Goal: Task Accomplishment & Management: Manage account settings

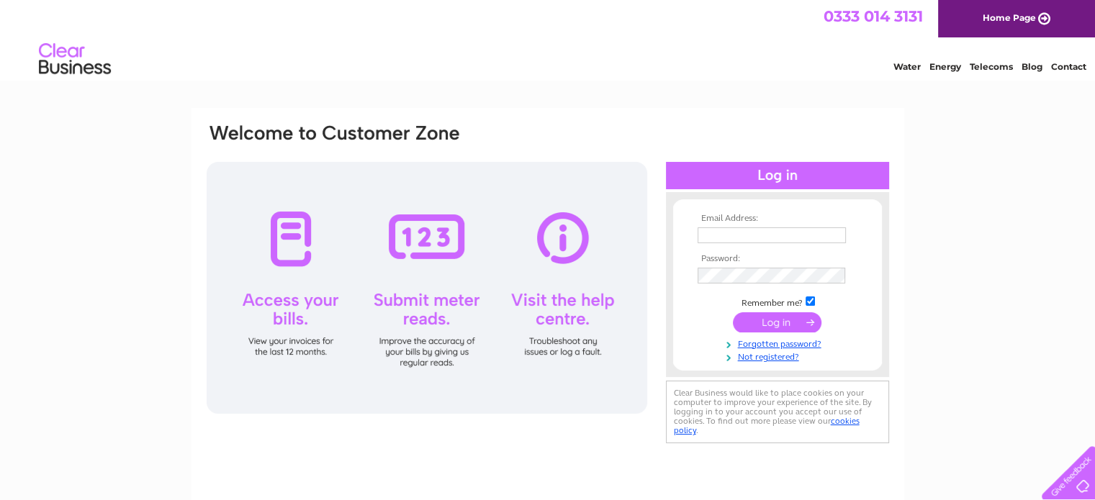
type input "[EMAIL_ADDRESS][DOMAIN_NAME]"
click at [953, 269] on div "Email Address: [EMAIL_ADDRESS][DOMAIN_NAME] Password: Forgotten password?" at bounding box center [547, 432] width 1095 height 649
click at [845, 302] on td "Remember me?" at bounding box center [777, 301] width 167 height 14
click at [777, 321] on input "submit" at bounding box center [777, 322] width 89 height 20
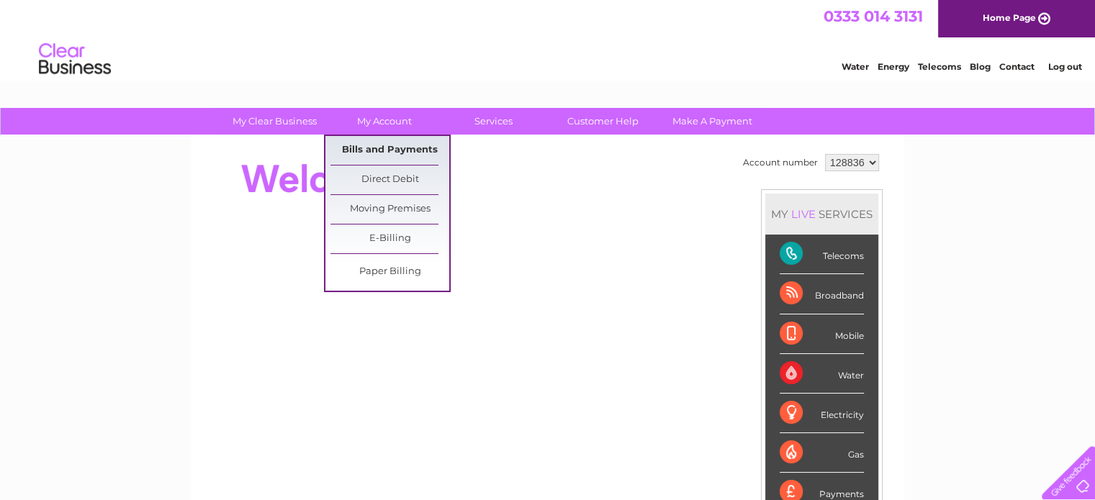
click at [400, 149] on link "Bills and Payments" at bounding box center [389, 150] width 119 height 29
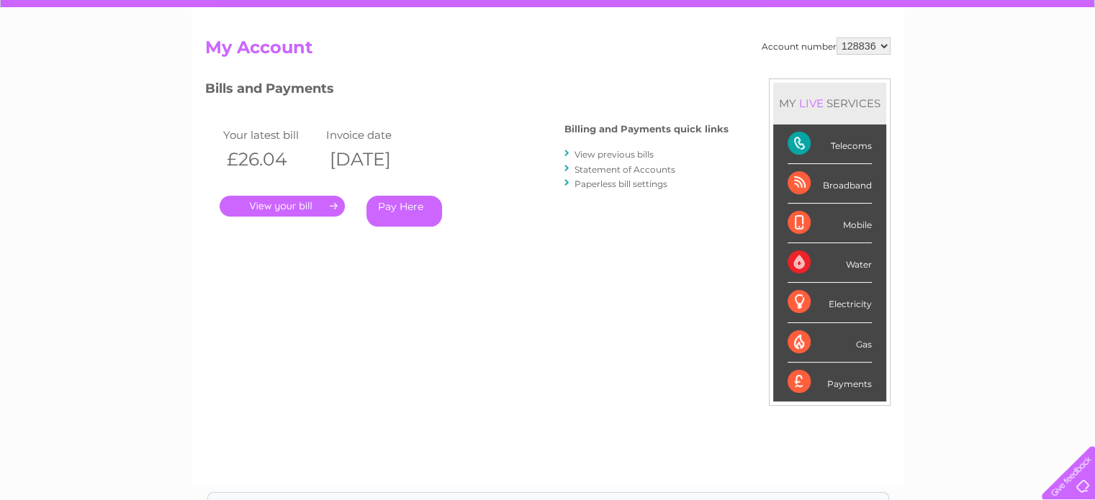
scroll to position [144, 0]
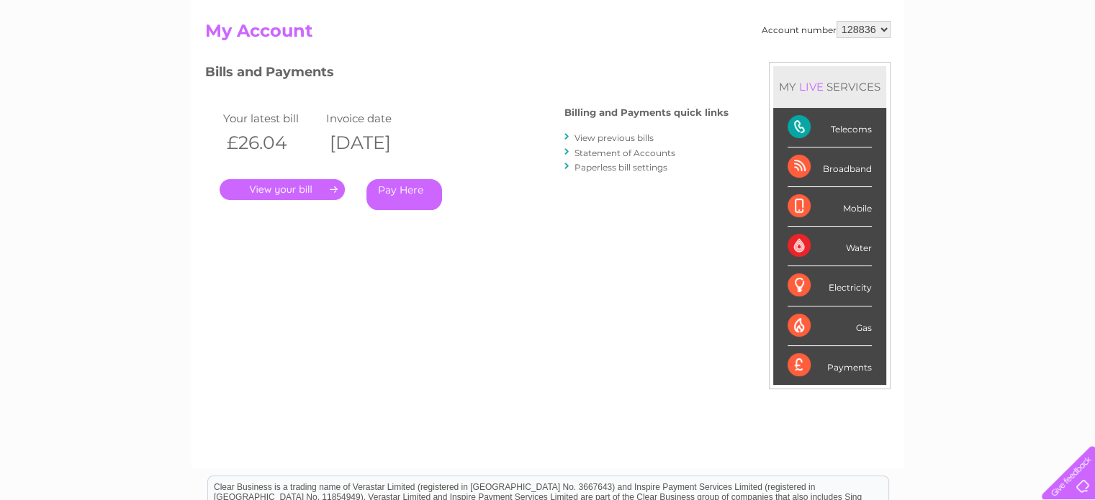
click at [284, 189] on link "." at bounding box center [282, 189] width 125 height 21
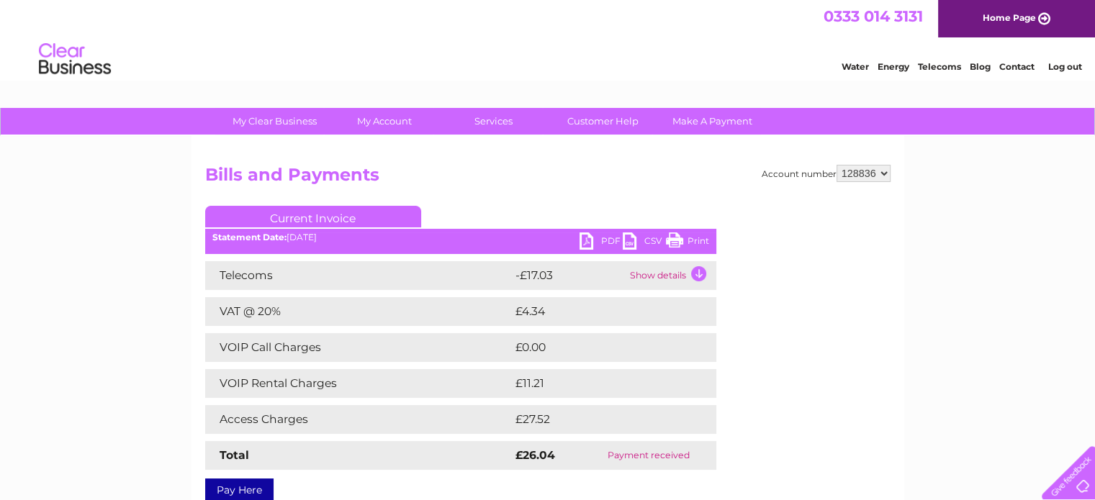
click at [674, 276] on td "Show details" at bounding box center [671, 275] width 90 height 29
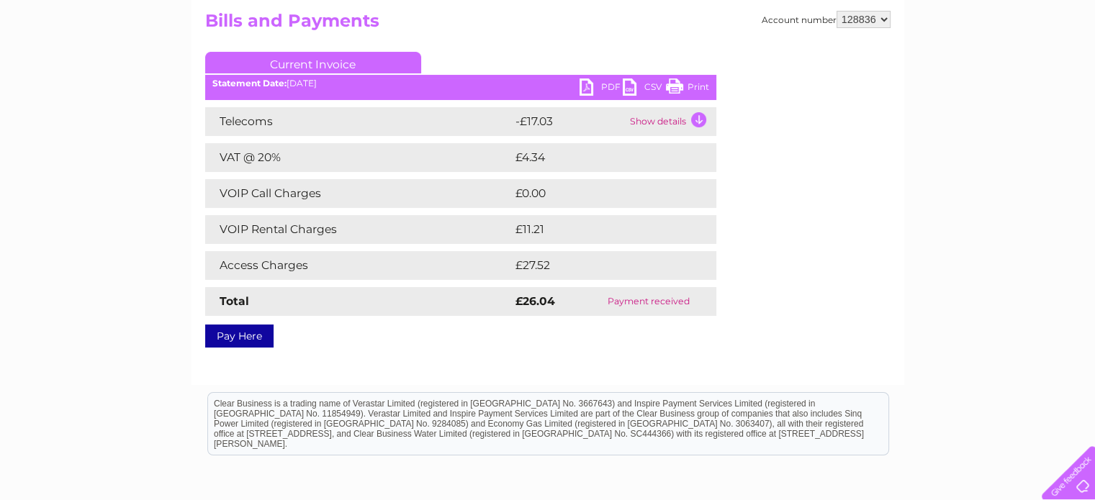
scroll to position [72, 0]
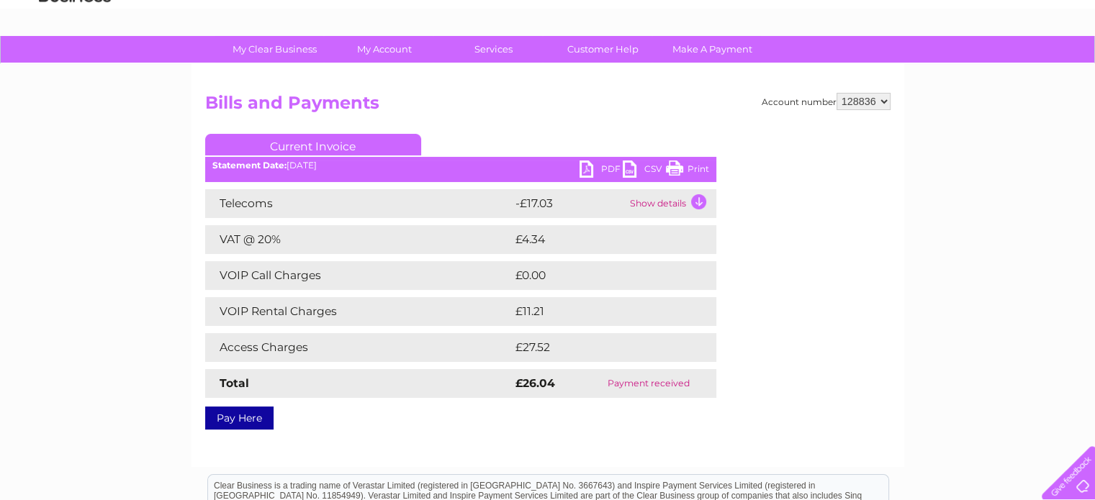
click at [602, 168] on link "PDF" at bounding box center [600, 170] width 43 height 21
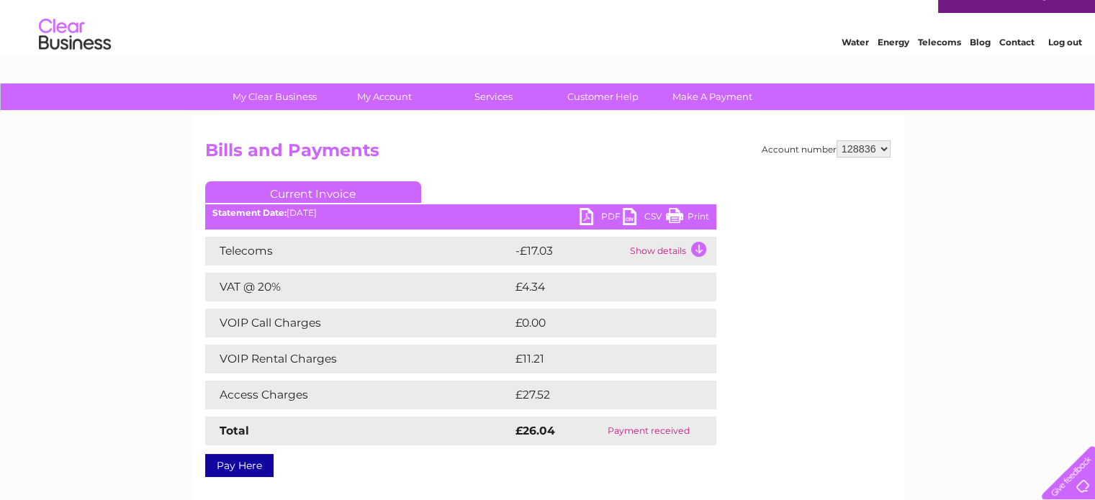
scroll to position [0, 0]
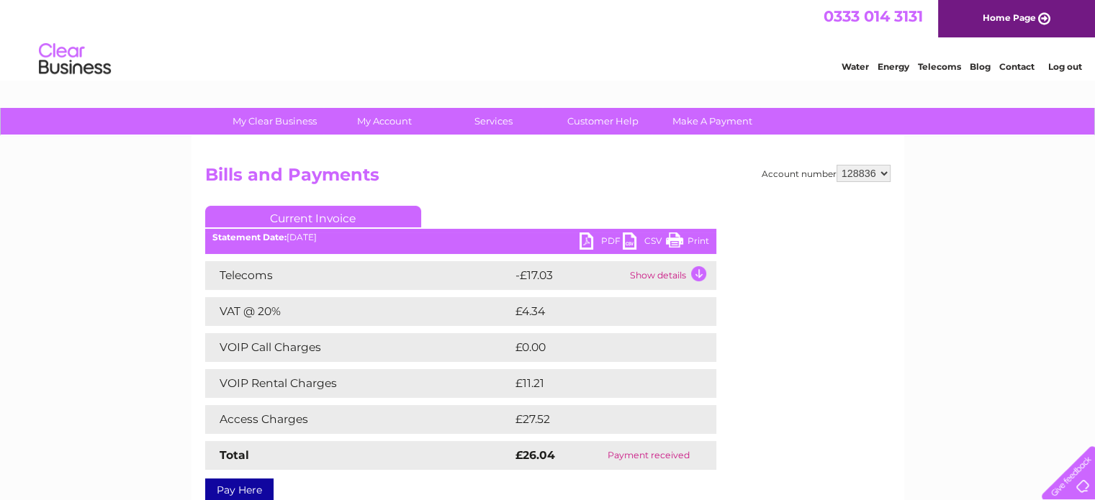
click at [1066, 65] on link "Log out" at bounding box center [1064, 66] width 34 height 11
